Goal: Information Seeking & Learning: Check status

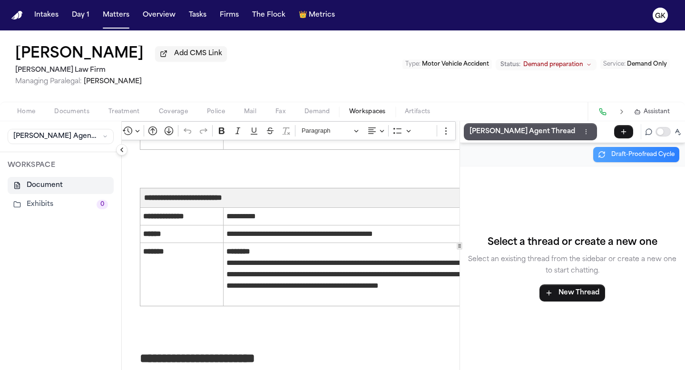
scroll to position [5059, 4]
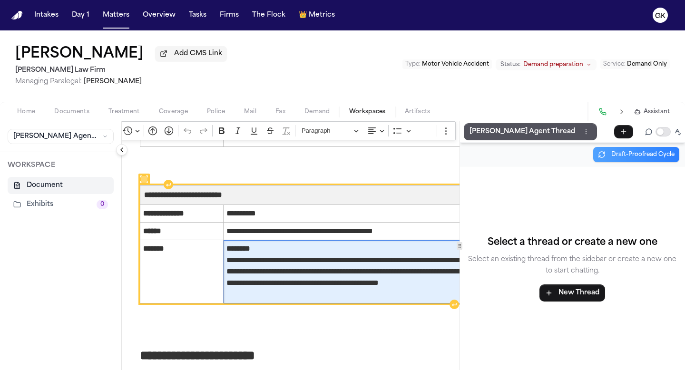
click at [270, 280] on span "**********" at bounding box center [347, 271] width 243 height 57
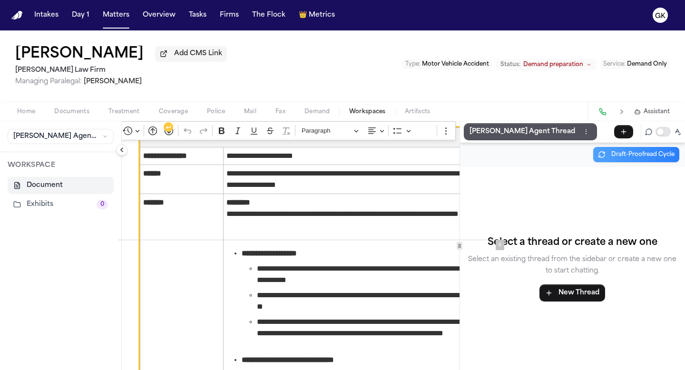
scroll to position [3025, 4]
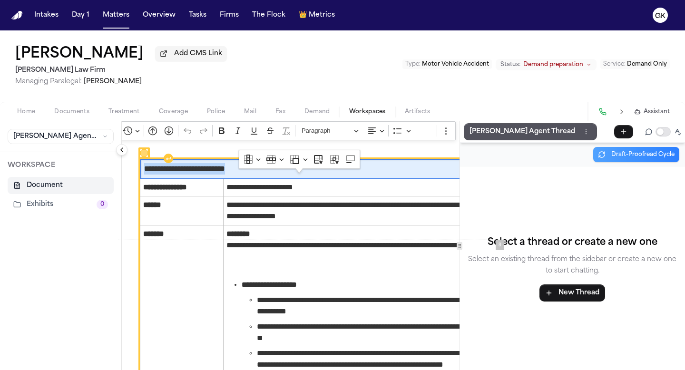
drag, startPoint x: 274, startPoint y: 185, endPoint x: 146, endPoint y: 182, distance: 128.9
click at [144, 179] on th "**********" at bounding box center [306, 168] width 333 height 19
copy span "**********"
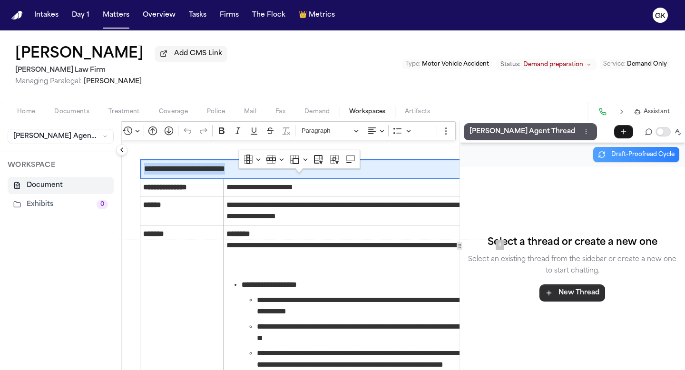
click at [574, 289] on button "New Thread" at bounding box center [572, 292] width 66 height 17
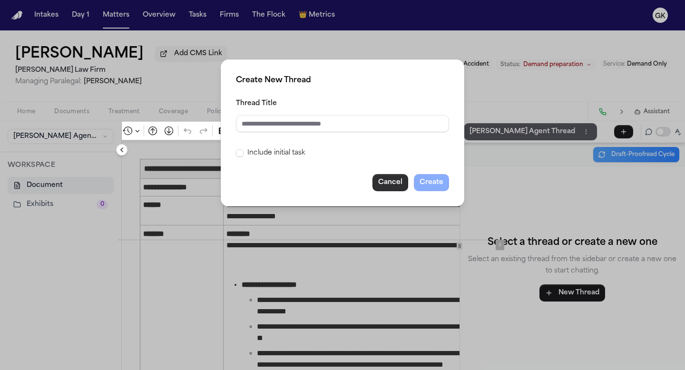
drag, startPoint x: 399, startPoint y: 182, endPoint x: 433, endPoint y: 171, distance: 36.4
click at [399, 182] on button "Cancel" at bounding box center [390, 182] width 36 height 17
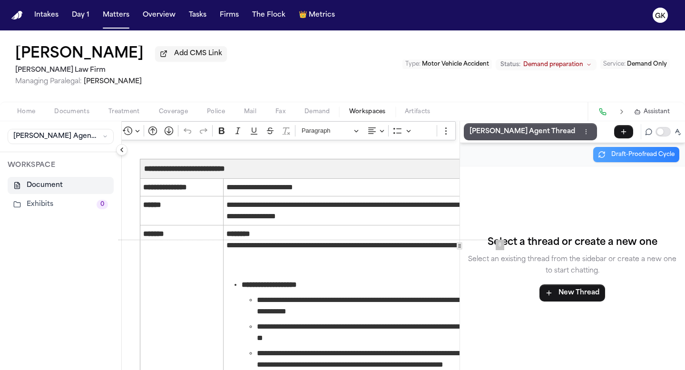
click at [524, 123] on div "**********" at bounding box center [342, 200] width 685 height 340
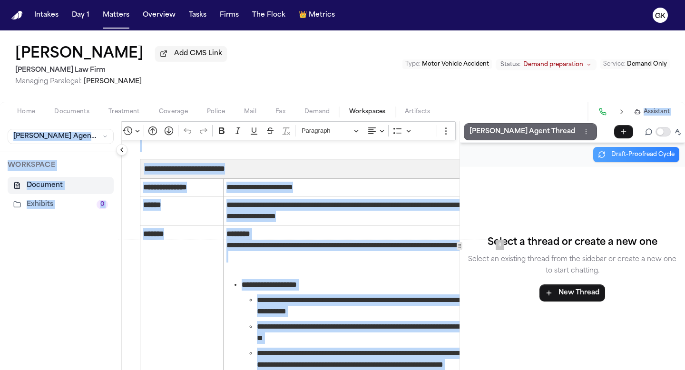
click at [525, 126] on button "[PERSON_NAME] Agent Thread" at bounding box center [530, 131] width 133 height 17
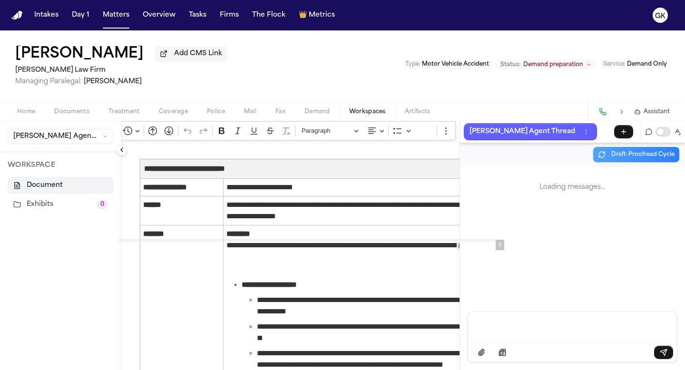
click at [553, 338] on div "Message input" at bounding box center [572, 326] width 197 height 29
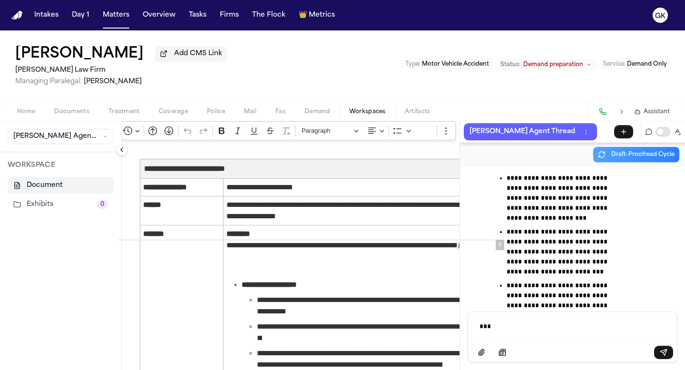
scroll to position [72856, 0]
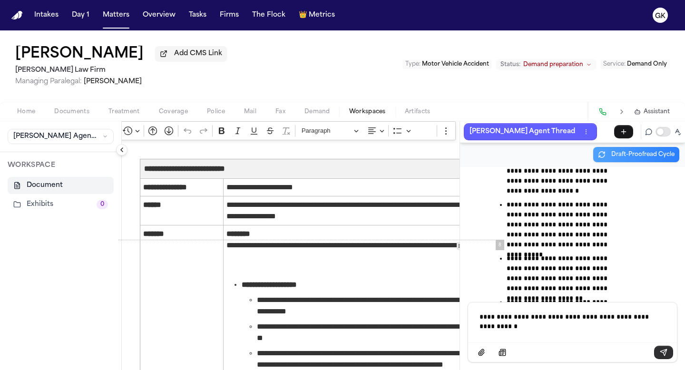
click at [660, 355] on icon "Send message" at bounding box center [664, 353] width 8 height 8
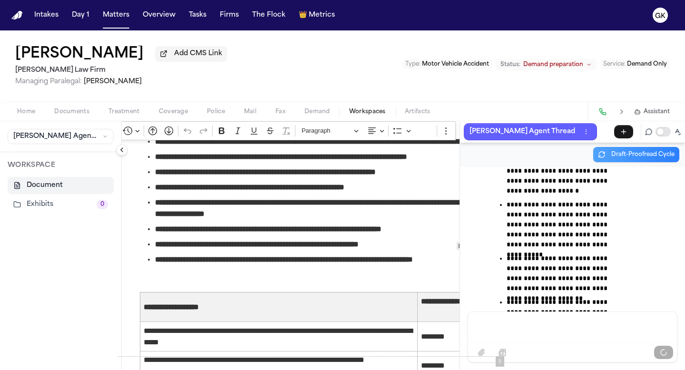
scroll to position [1635, 4]
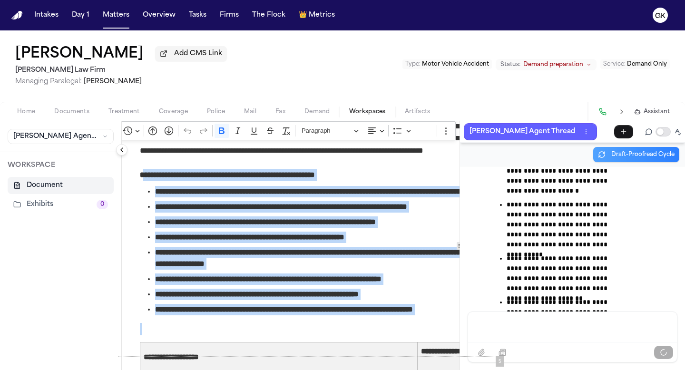
drag, startPoint x: 170, startPoint y: 193, endPoint x: 376, endPoint y: 325, distance: 245.0
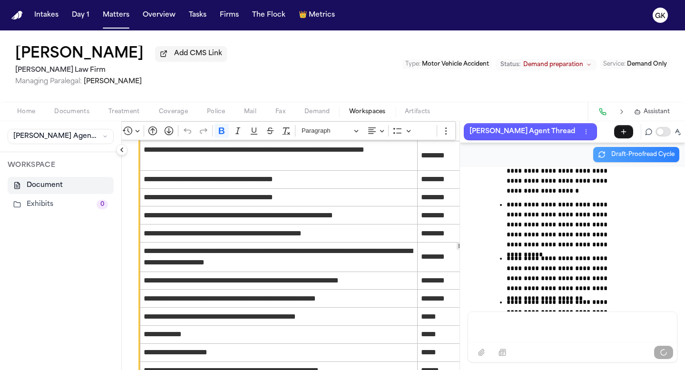
scroll to position [1661, 4]
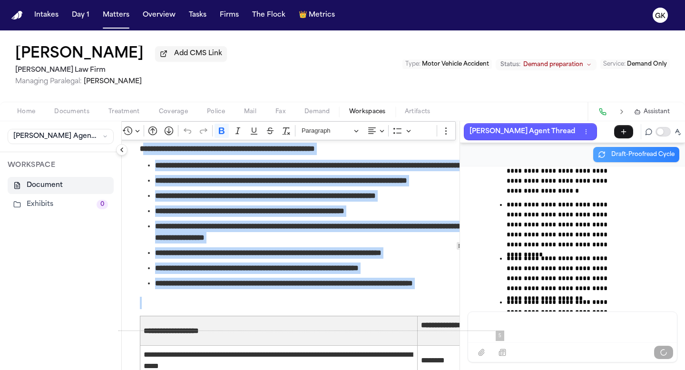
click at [368, 259] on span "**********" at bounding box center [314, 252] width 318 height 11
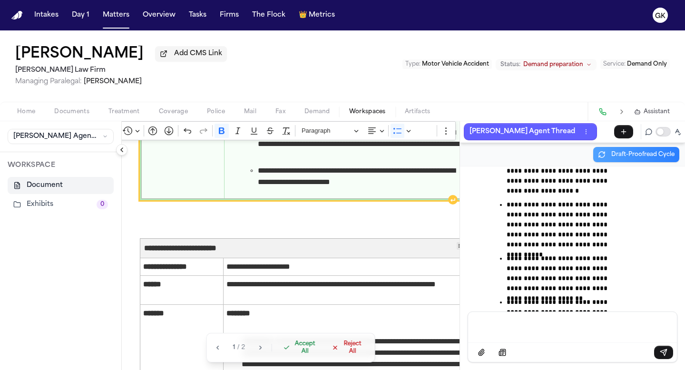
scroll to position [4208, 4]
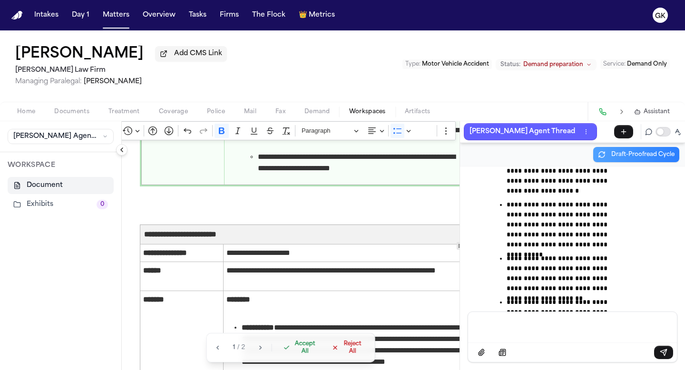
click at [308, 355] on span "Accept All" at bounding box center [304, 347] width 24 height 15
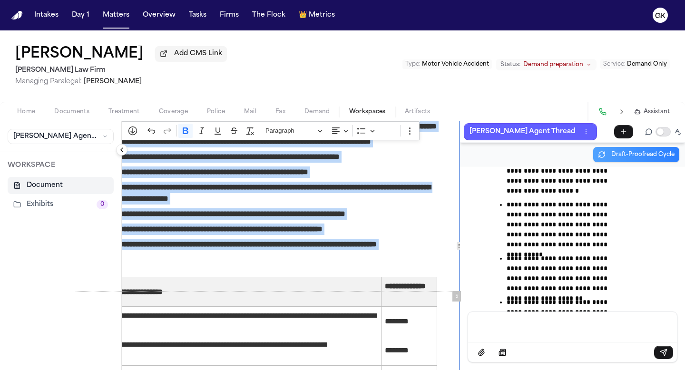
scroll to position [1700, 47]
drag, startPoint x: 158, startPoint y: 259, endPoint x: 454, endPoint y: 266, distance: 295.9
click at [454, 266] on div "**********" at bounding box center [291, 245] width 338 height 249
copy ul "**********"
click at [525, 332] on div "Message input" at bounding box center [572, 326] width 197 height 29
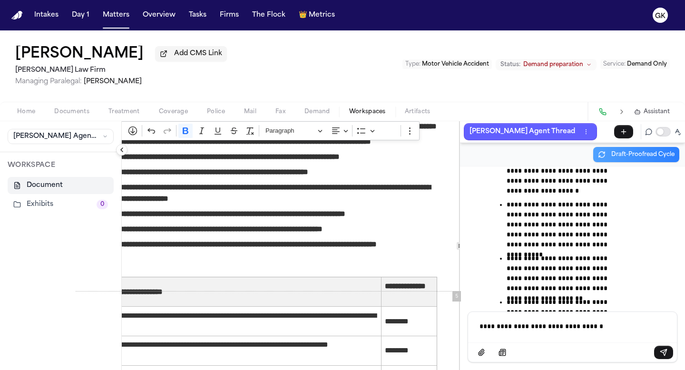
scroll to position [121, 0]
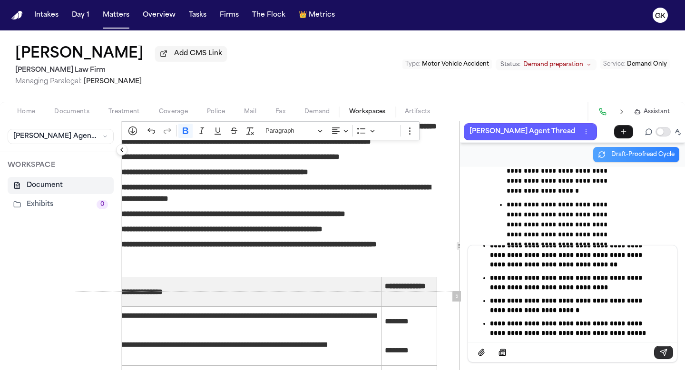
click at [659, 350] on button "Send message" at bounding box center [663, 352] width 19 height 13
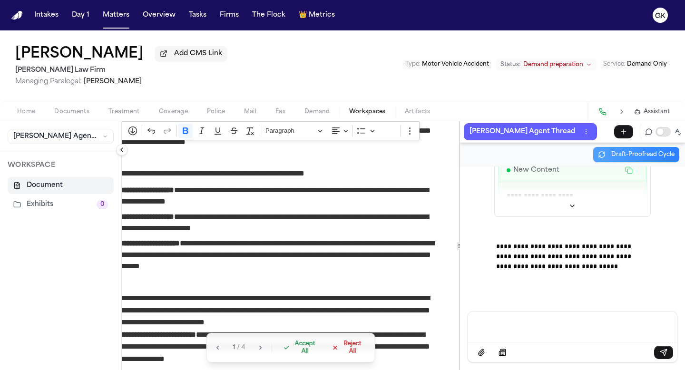
scroll to position [1724, 47]
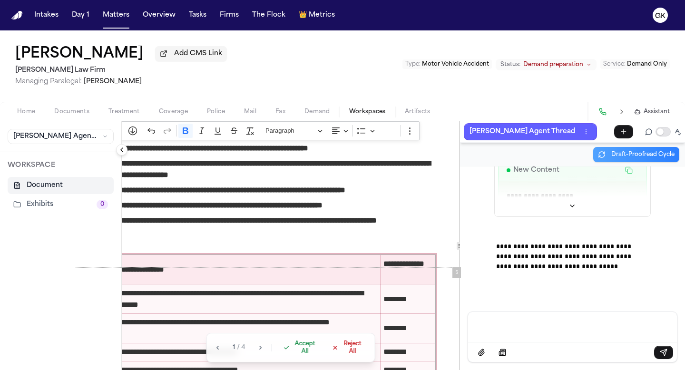
click at [350, 352] on span "Reject All" at bounding box center [351, 347] width 21 height 15
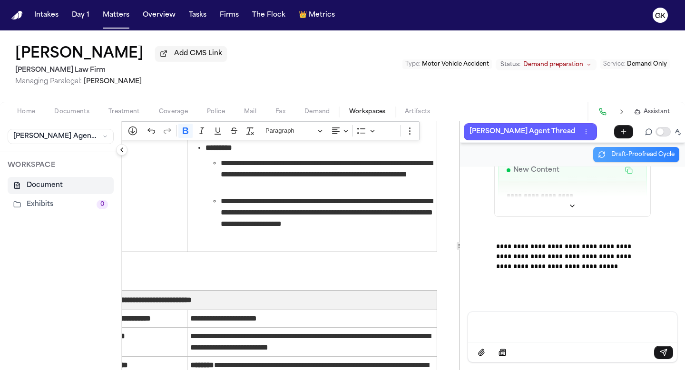
scroll to position [74021, 0]
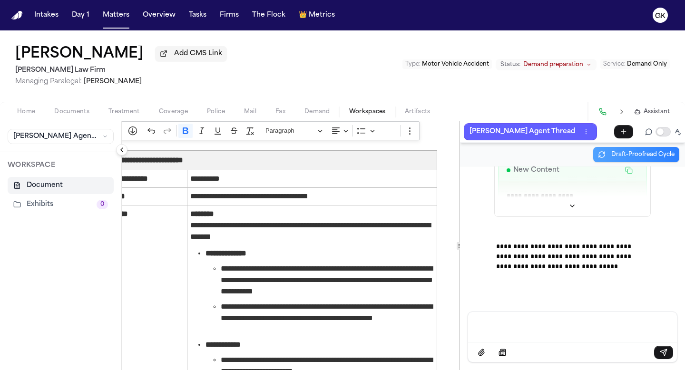
click at [127, 152] on button "Collapse sidebar" at bounding box center [121, 149] width 11 height 11
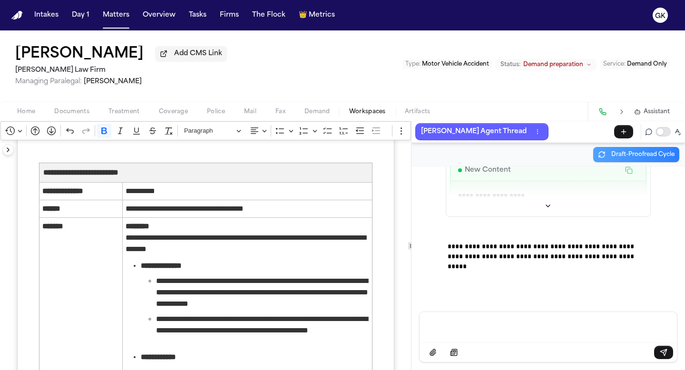
scroll to position [4266, 0]
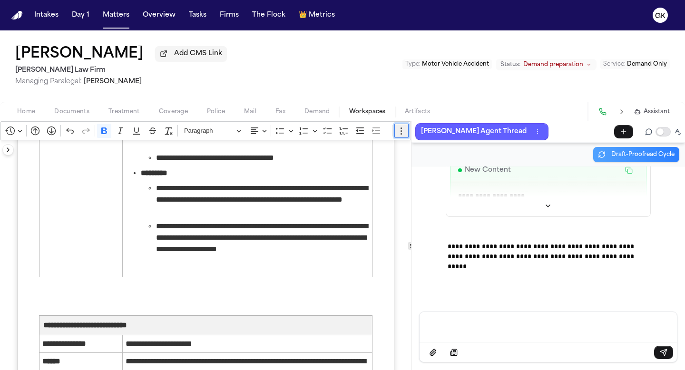
click at [397, 136] on icon "Editor toolbar" at bounding box center [402, 131] width 10 height 10
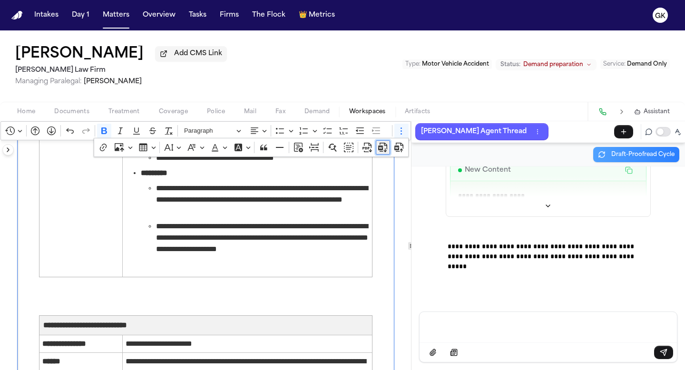
click at [379, 147] on icon "Dropdown toolbar" at bounding box center [383, 148] width 10 height 10
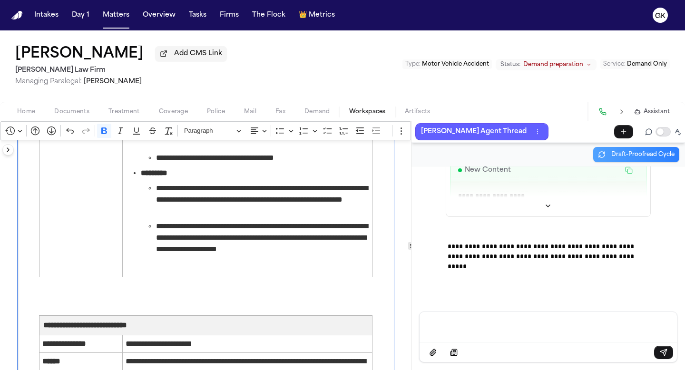
click at [76, 110] on span "Documents" at bounding box center [71, 112] width 35 height 8
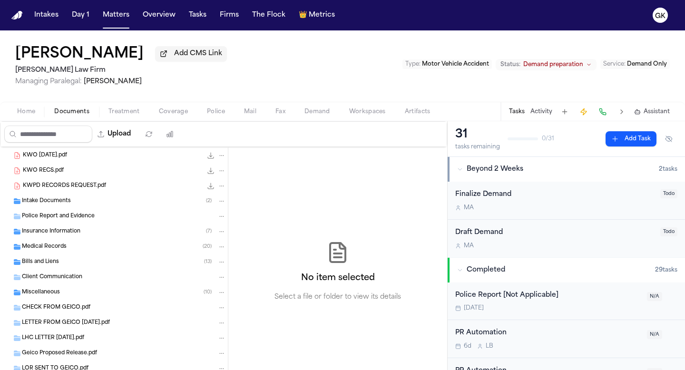
scroll to position [185, 0]
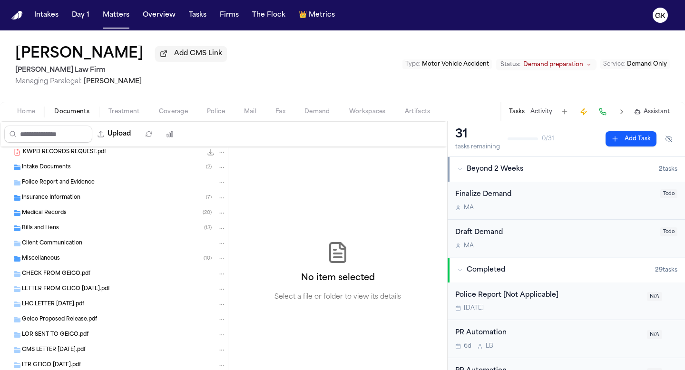
click at [57, 205] on div "Insurance Information ( 7 )" at bounding box center [114, 197] width 228 height 15
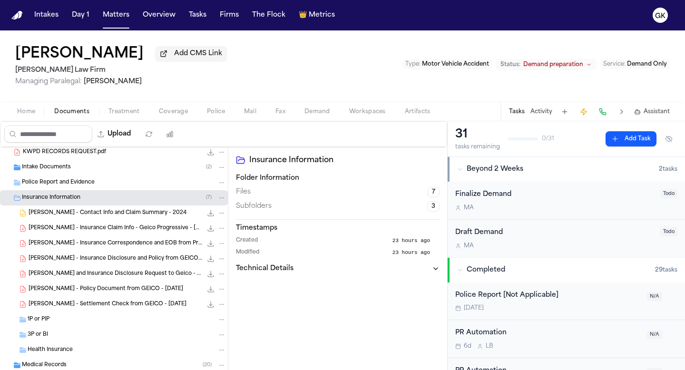
click at [97, 239] on div "[PERSON_NAME] - Insurance Correspondence and EOB from Progressive - [DATE], [DA…" at bounding box center [114, 243] width 228 height 15
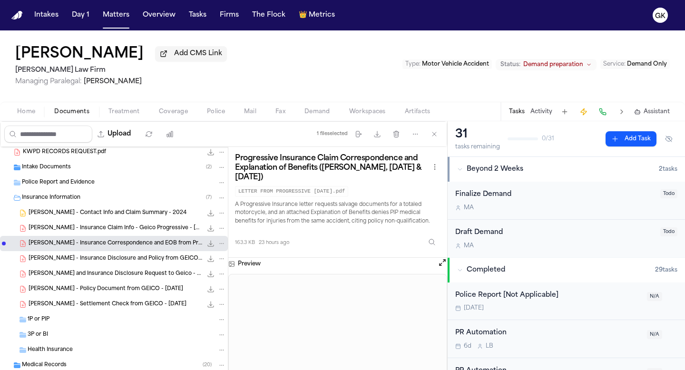
click at [99, 288] on span "[PERSON_NAME] - Policy Document from GEICO - [DATE]" at bounding box center [106, 289] width 155 height 8
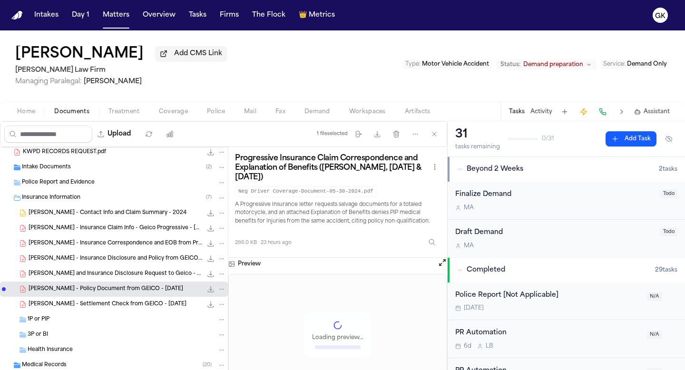
click at [101, 304] on span "[PERSON_NAME] - Settlement Check from GEICO - [DATE]" at bounding box center [108, 305] width 158 height 8
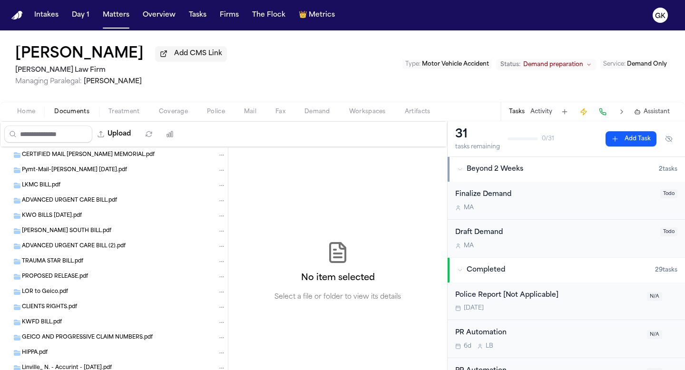
scroll to position [591, 0]
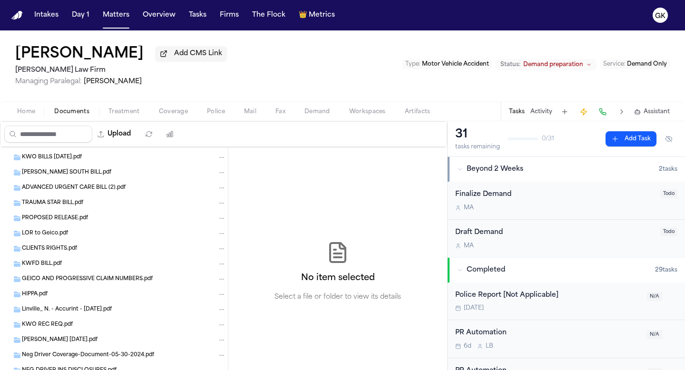
click at [90, 281] on span "GEICO AND PROGRESSIVE CLAIM NUMBERS.pdf" at bounding box center [87, 279] width 131 height 8
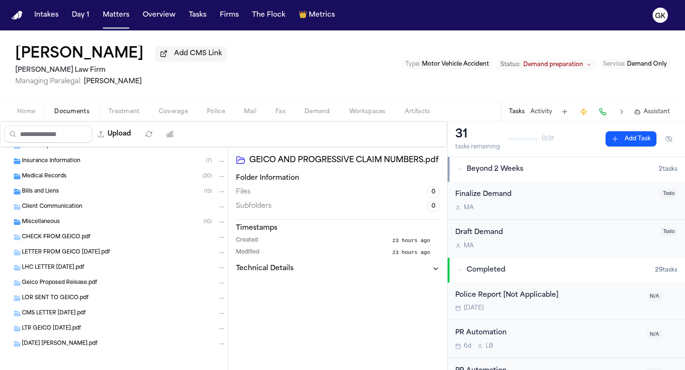
scroll to position [37, 0]
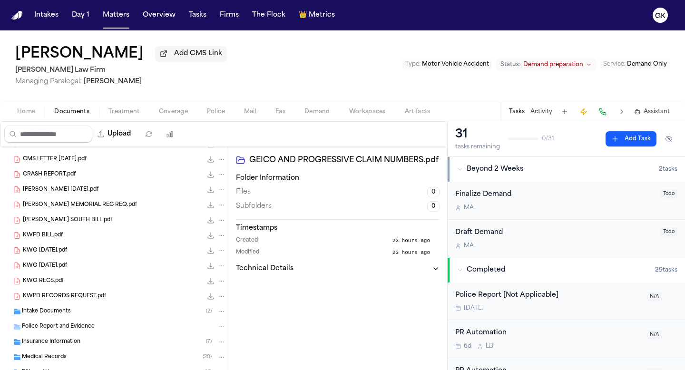
click at [56, 349] on div "Insurance Information ( 7 )" at bounding box center [114, 341] width 228 height 15
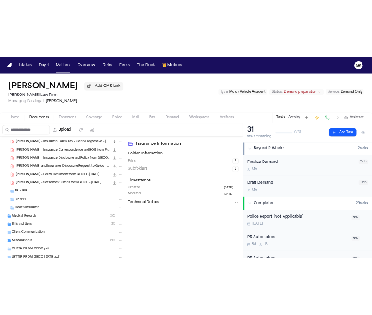
scroll to position [248, 0]
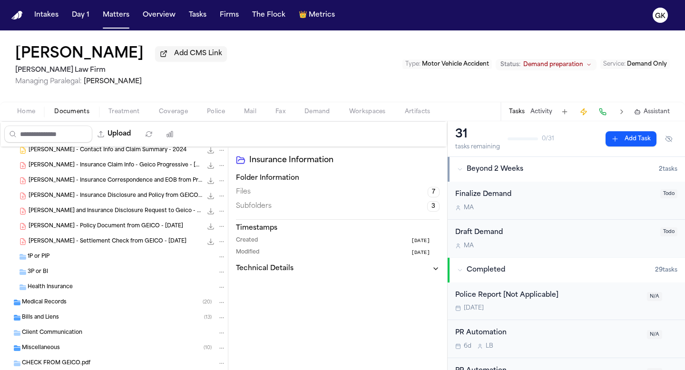
click at [51, 264] on div "1P or PIP" at bounding box center [114, 256] width 228 height 15
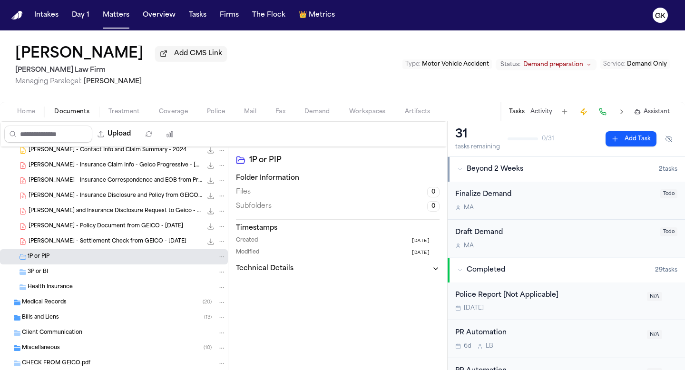
click at [58, 276] on div "3P or BI" at bounding box center [127, 272] width 198 height 9
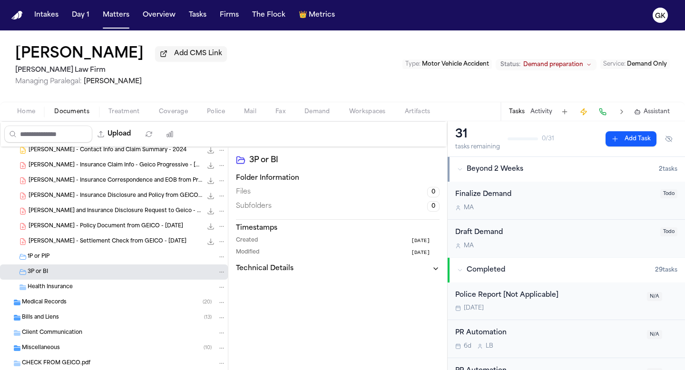
click at [63, 295] on div "Health Insurance" at bounding box center [114, 287] width 228 height 15
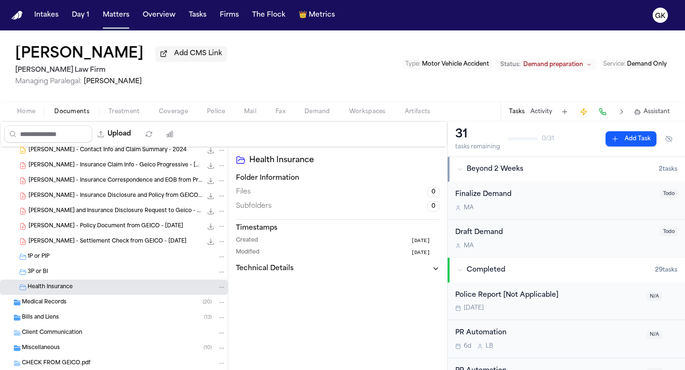
click at [95, 242] on span "[PERSON_NAME] - Settlement Check from GEICO - [DATE]" at bounding box center [108, 242] width 158 height 8
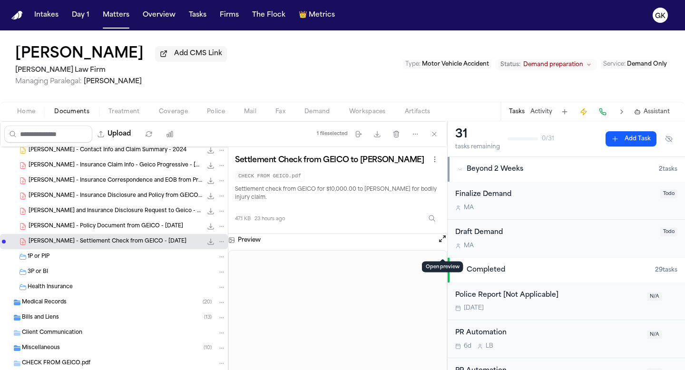
click at [443, 243] on button "Open preview" at bounding box center [443, 239] width 10 height 10
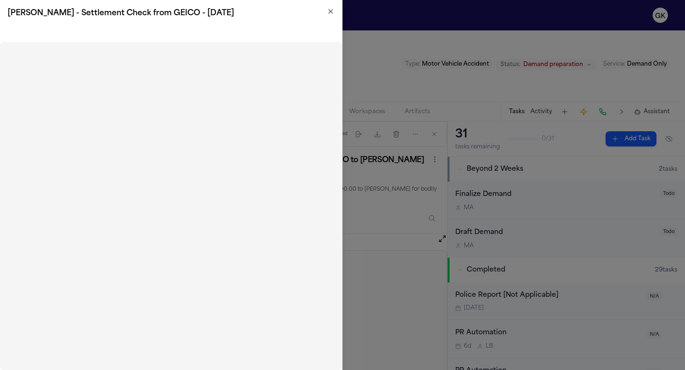
click at [337, 13] on div "[PERSON_NAME] - Settlement Check from GEICO - [DATE]" at bounding box center [171, 13] width 342 height 27
click at [331, 12] on icon "button" at bounding box center [331, 12] width 8 height 8
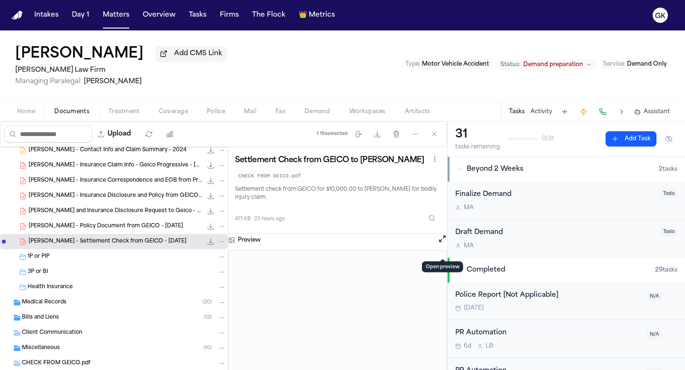
click at [115, 233] on div "[PERSON_NAME] - Policy Document from GEICO - [DATE] 286.0 KB • PDF" at bounding box center [114, 226] width 228 height 15
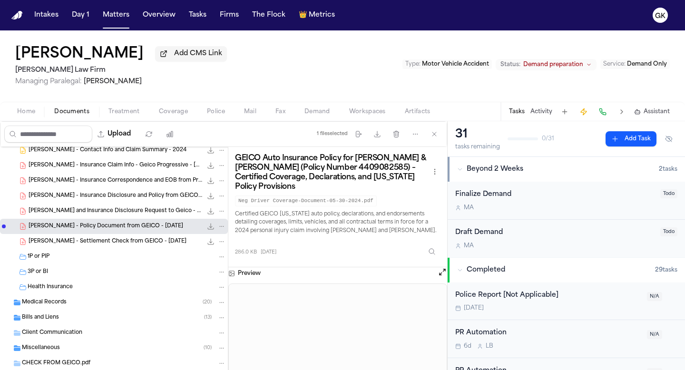
click at [108, 212] on span "[PERSON_NAME] and Insurance Disclosure Request to Geico - [DATE]" at bounding box center [116, 211] width 174 height 8
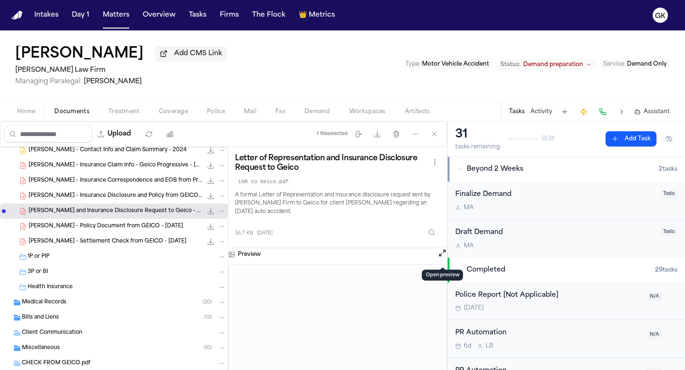
click at [442, 258] on button "Open preview" at bounding box center [443, 253] width 10 height 10
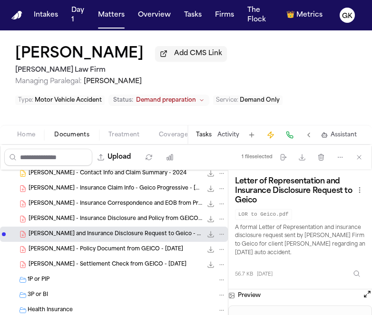
click at [124, 253] on span "[PERSON_NAME] - Policy Document from GEICO - [DATE]" at bounding box center [106, 250] width 155 height 8
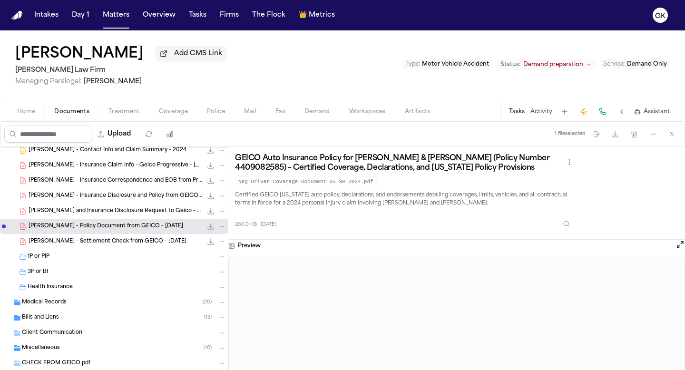
click at [112, 166] on span "[PERSON_NAME] - Insurance Claim Info - Geico Progressive - [DATE]" at bounding box center [116, 166] width 174 height 8
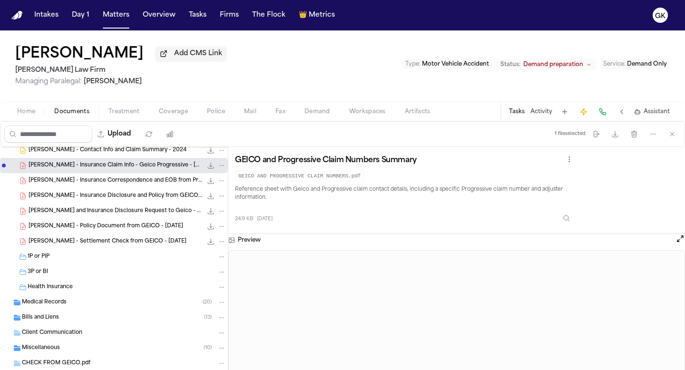
click at [117, 183] on span "[PERSON_NAME] - Insurance Correspondence and EOB from Progressive - [DATE], [DA…" at bounding box center [116, 181] width 174 height 8
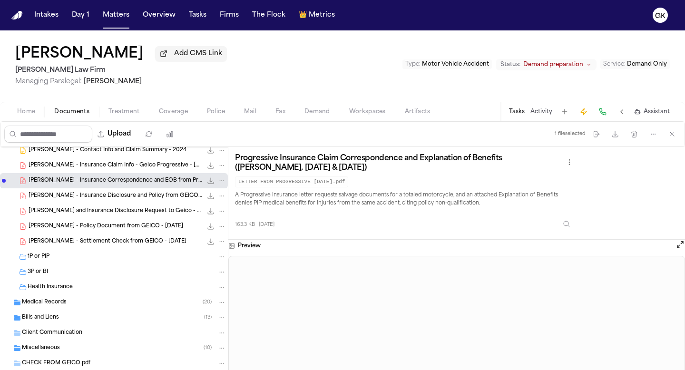
click at [154, 200] on span "[PERSON_NAME] - Insurance Disclosure and Policy from GEICO - [DATE]" at bounding box center [116, 196] width 174 height 8
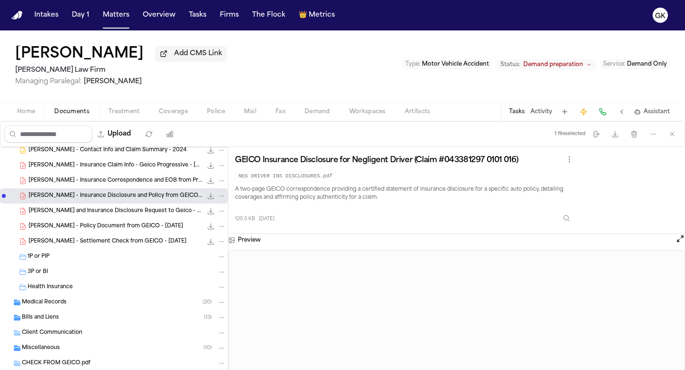
click at [71, 215] on span "[PERSON_NAME] and Insurance Disclosure Request to Geico - [DATE]" at bounding box center [116, 211] width 174 height 8
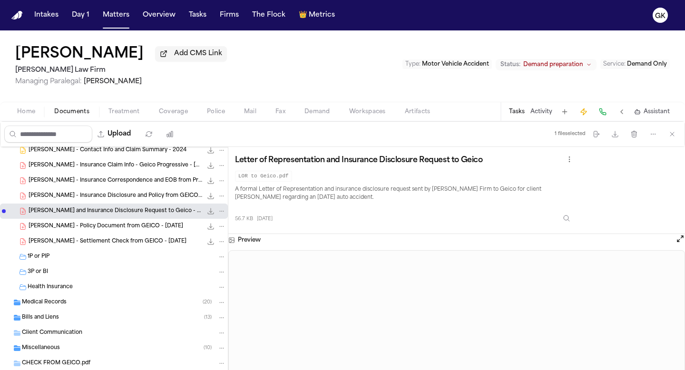
click at [108, 200] on span "[PERSON_NAME] - Insurance Disclosure and Policy from GEICO - [DATE]" at bounding box center [116, 196] width 174 height 8
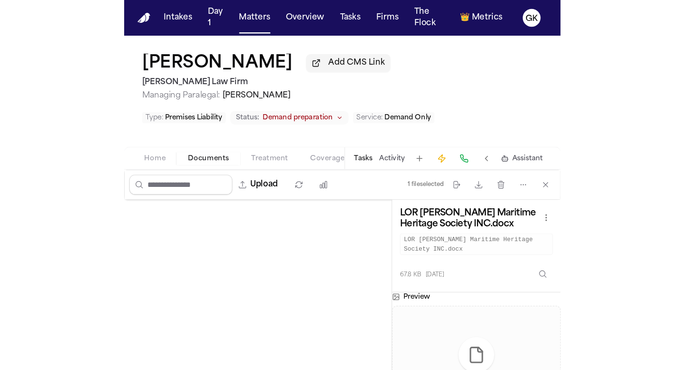
scroll to position [322, 0]
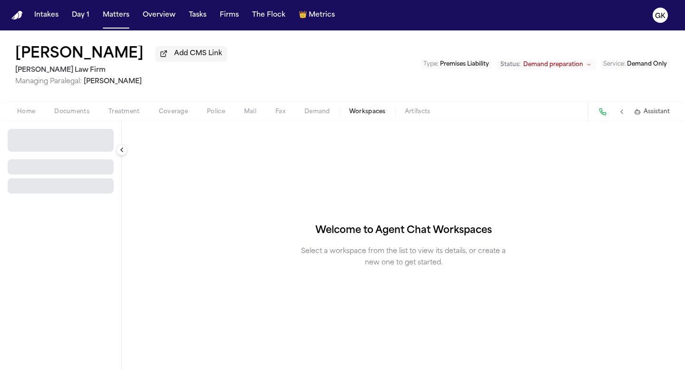
click at [363, 115] on span "Workspaces" at bounding box center [367, 112] width 37 height 8
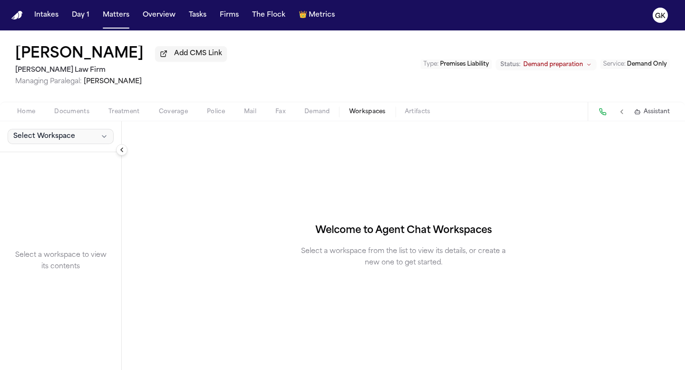
drag, startPoint x: 82, startPoint y: 146, endPoint x: 78, endPoint y: 143, distance: 5.7
click at [78, 143] on button "Select Workspace" at bounding box center [61, 136] width 106 height 15
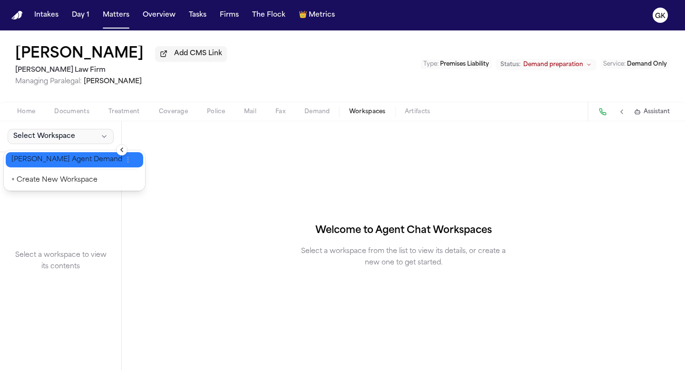
click at [66, 159] on span "[PERSON_NAME] Agent Demand" at bounding box center [66, 160] width 111 height 10
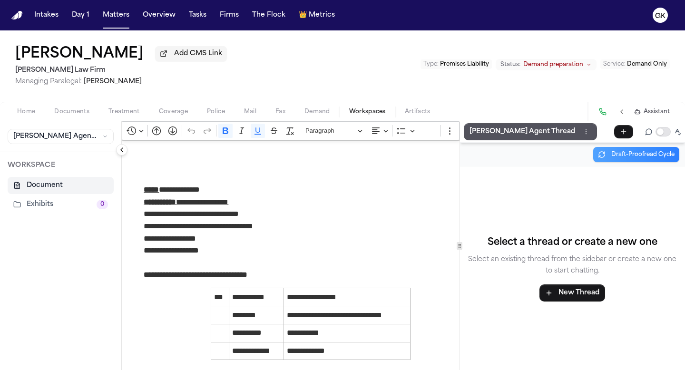
scroll to position [94, 0]
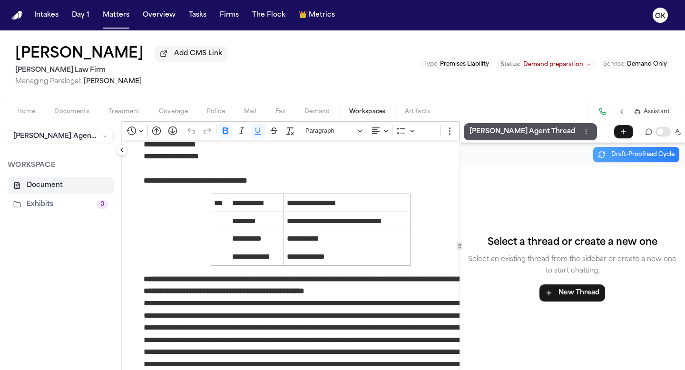
click at [371, 140] on button "[PERSON_NAME] Agent Thread" at bounding box center [530, 131] width 133 height 17
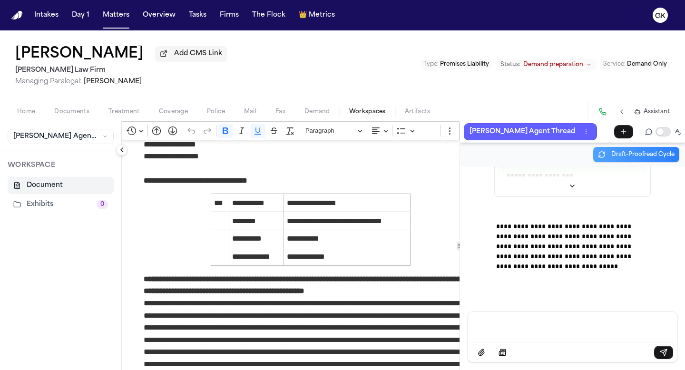
scroll to position [106502, 0]
click at [80, 113] on span "Documents" at bounding box center [71, 112] width 35 height 8
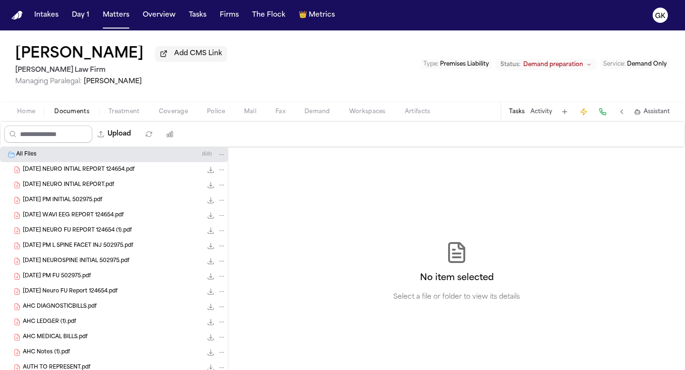
click at [68, 139] on input "Search files" at bounding box center [48, 134] width 88 height 17
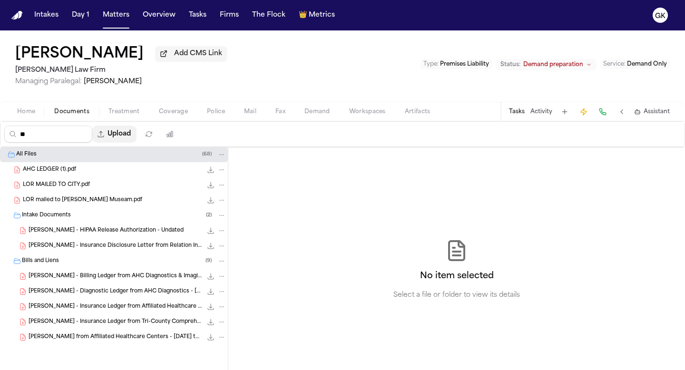
type input "*"
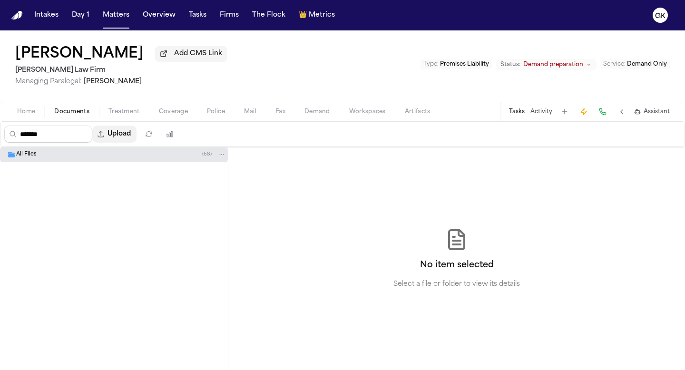
type input "*******"
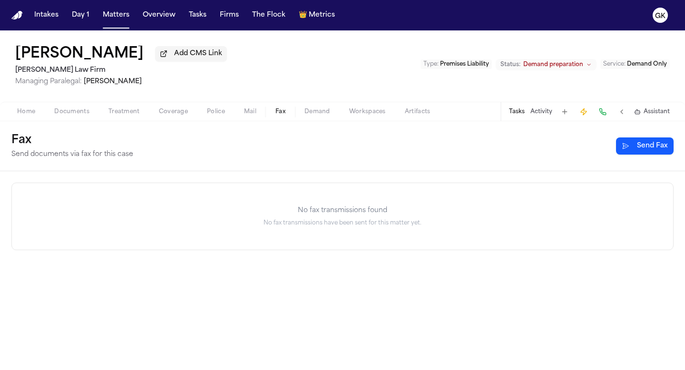
click at [292, 117] on button "Fax" at bounding box center [280, 111] width 29 height 11
click at [326, 116] on span "Demand" at bounding box center [317, 112] width 26 height 8
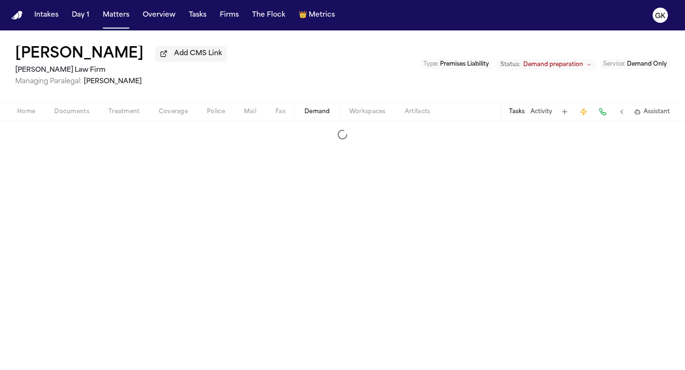
select select "**********"
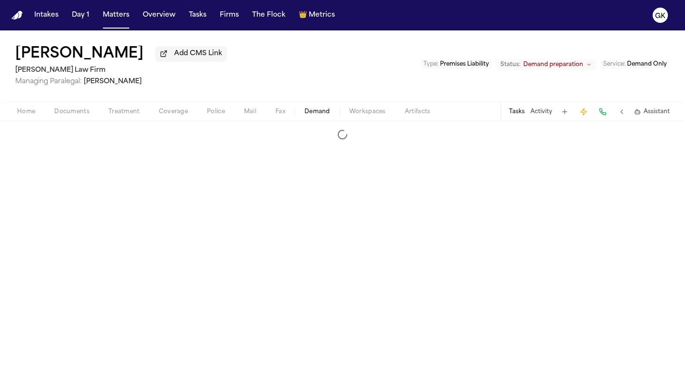
select select "**********"
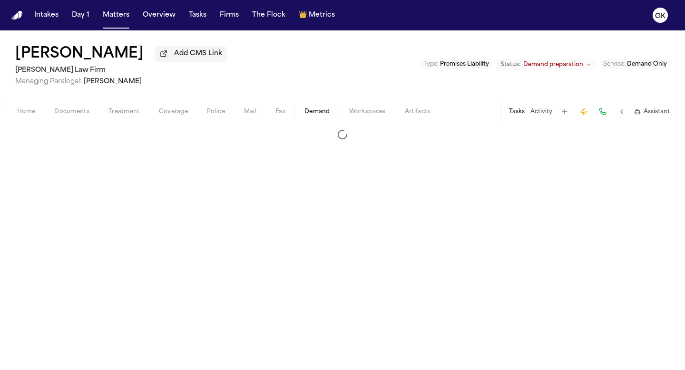
select select "**********"
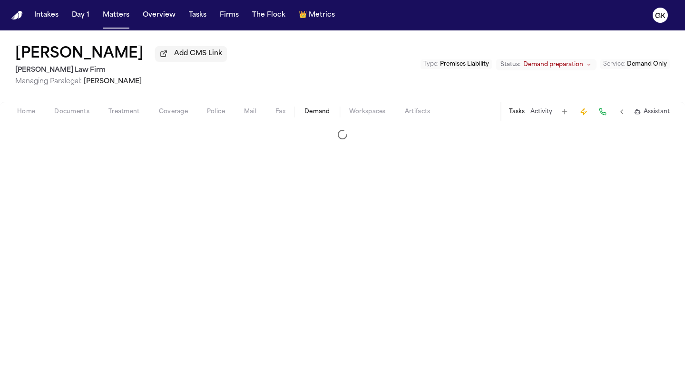
select select "**********"
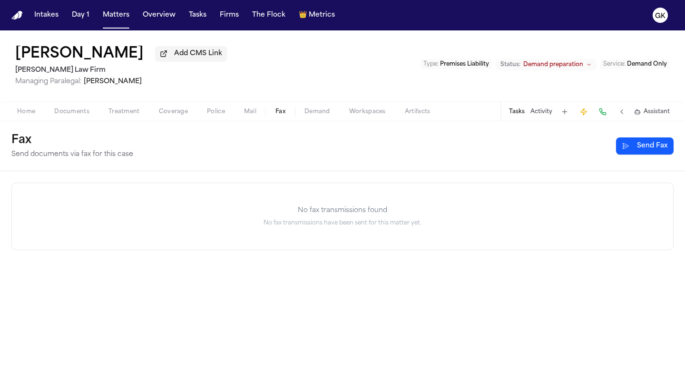
click at [272, 117] on button "Fax" at bounding box center [280, 111] width 29 height 11
click at [262, 116] on button "Mail" at bounding box center [249, 111] width 31 height 11
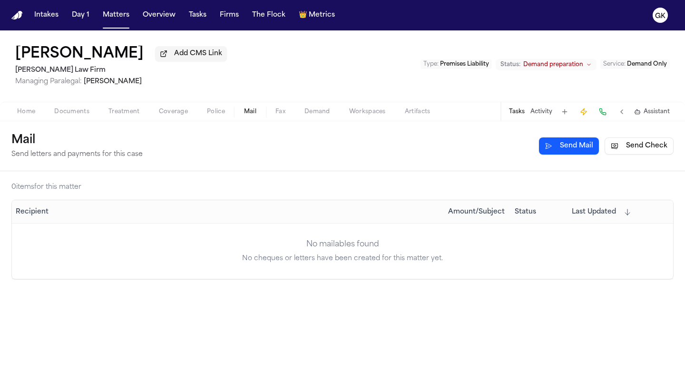
click at [175, 115] on span "Coverage" at bounding box center [173, 112] width 29 height 8
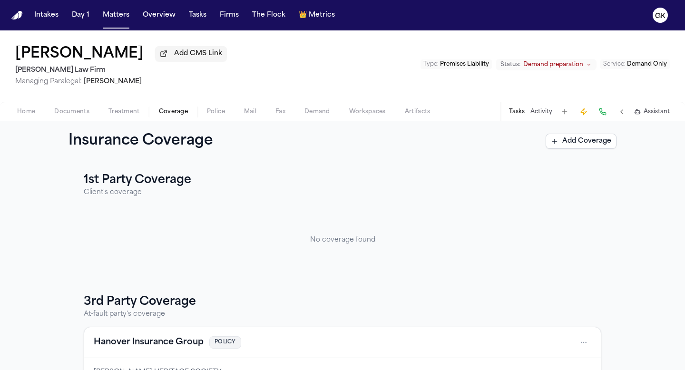
click at [61, 114] on span "Documents" at bounding box center [71, 112] width 35 height 8
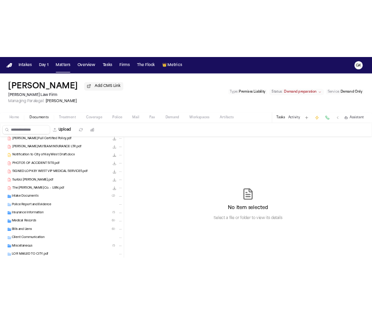
scroll to position [612, 0]
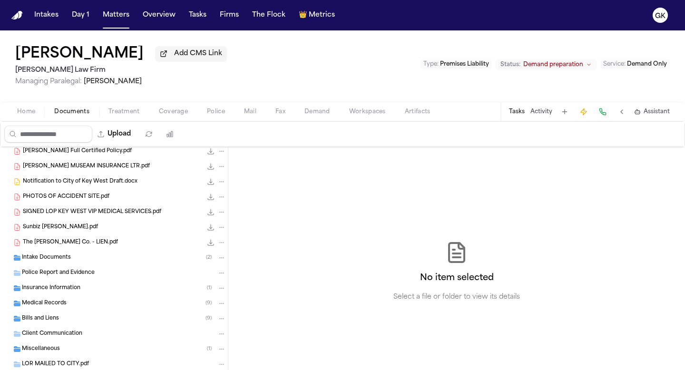
click at [72, 247] on span "The Rawling Co. - LIEN.pdf" at bounding box center [70, 243] width 95 height 8
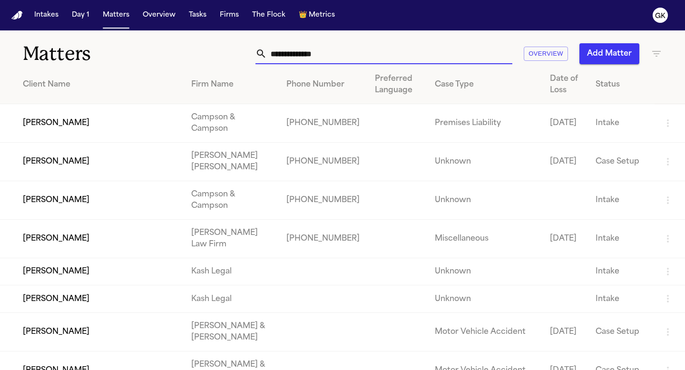
click at [360, 51] on input "text" at bounding box center [389, 53] width 245 height 21
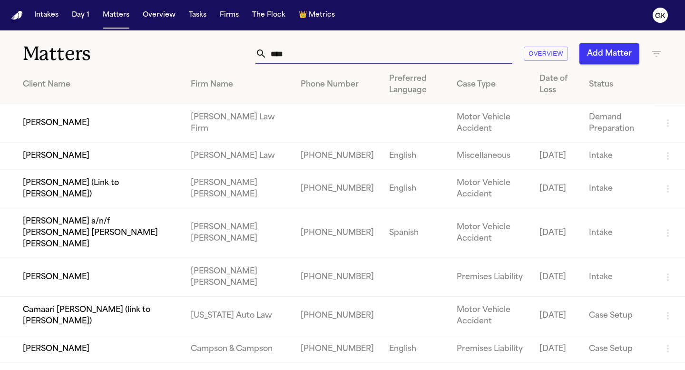
type input "****"
click at [161, 118] on td "[PERSON_NAME]" at bounding box center [91, 123] width 183 height 39
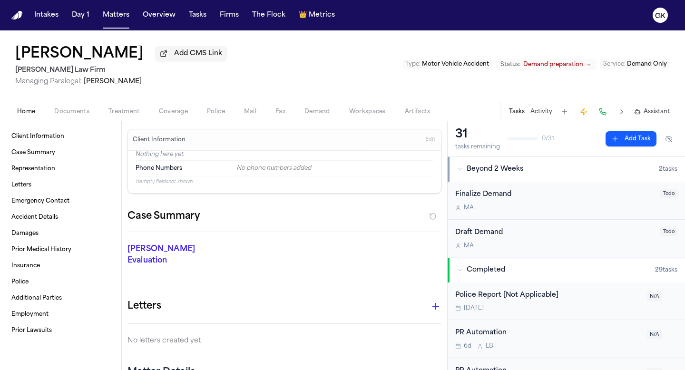
click at [344, 111] on button "Workspaces" at bounding box center [368, 111] width 56 height 11
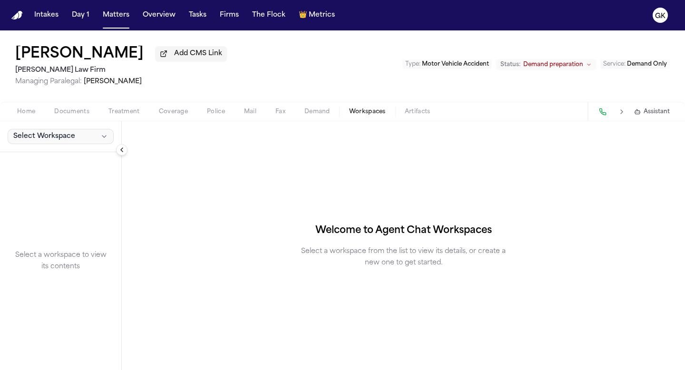
click at [62, 140] on span "Select Workspace" at bounding box center [44, 137] width 62 height 10
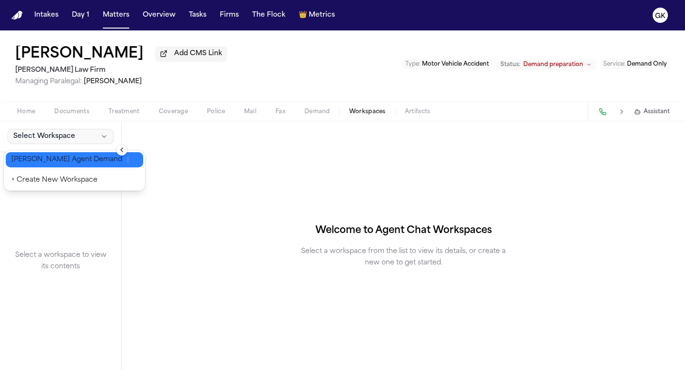
click at [56, 162] on span "[PERSON_NAME] Agent Demand" at bounding box center [66, 160] width 111 height 10
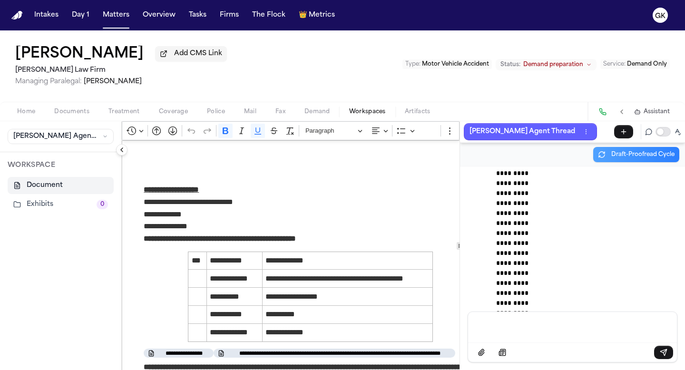
scroll to position [70240, 0]
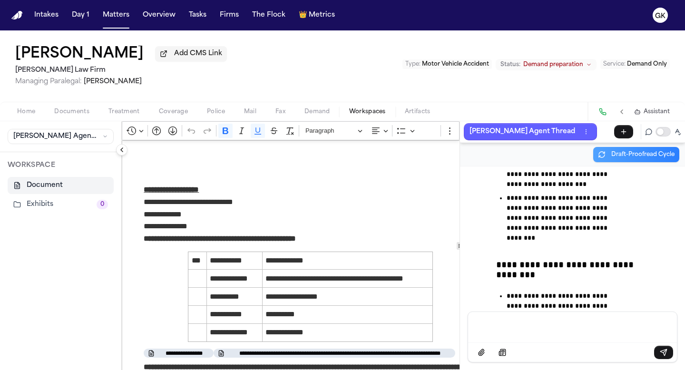
click at [313, 113] on span "Demand" at bounding box center [317, 112] width 26 height 8
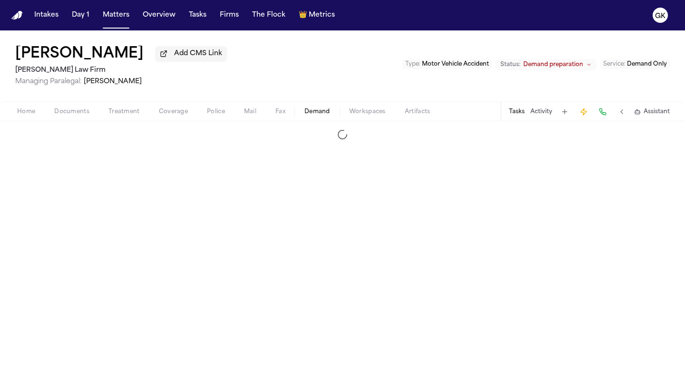
select select "**********"
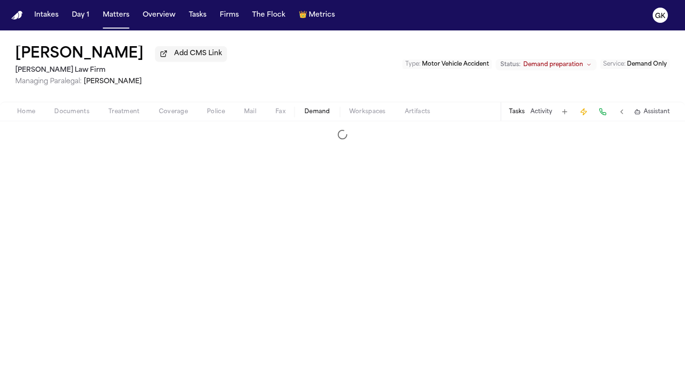
select select "**********"
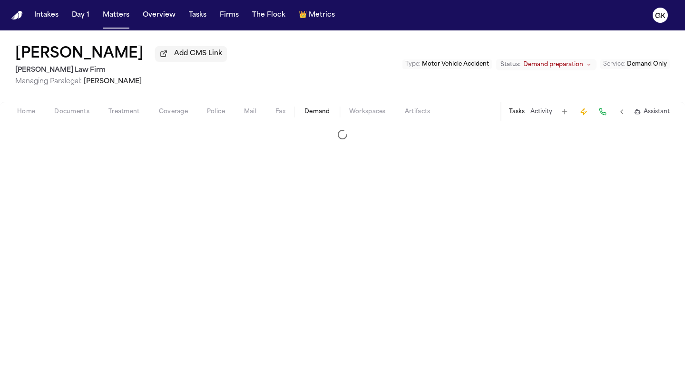
select select "**********"
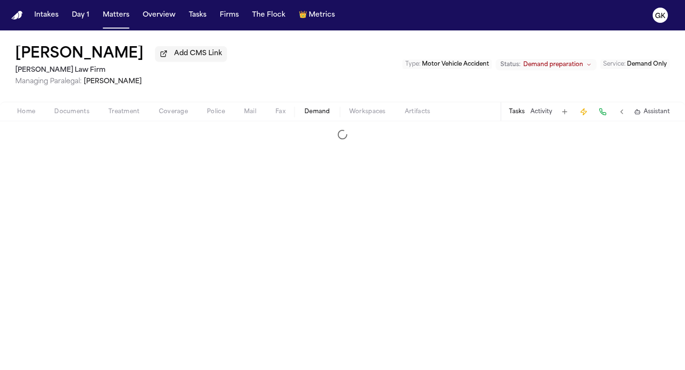
select select "**********"
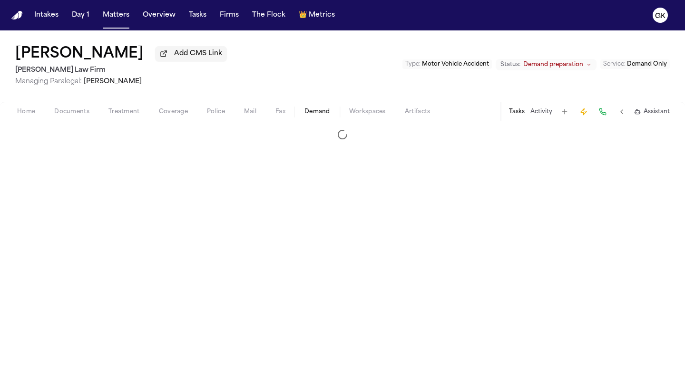
select select "**********"
click at [82, 116] on span "Documents" at bounding box center [71, 112] width 35 height 8
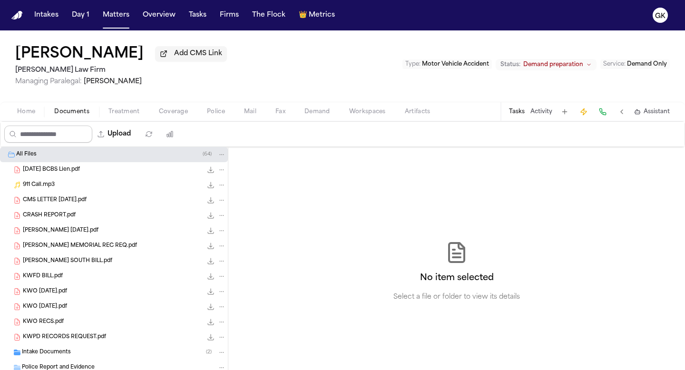
click at [58, 131] on input "Search files" at bounding box center [48, 134] width 88 height 17
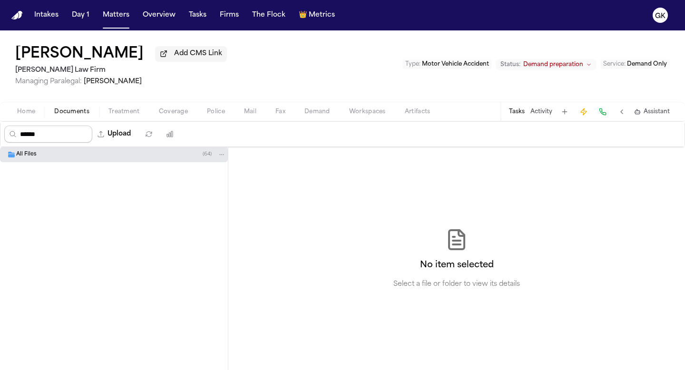
type input "******"
